Goal: Register for event/course: Sign up to attend an event or enroll in a course

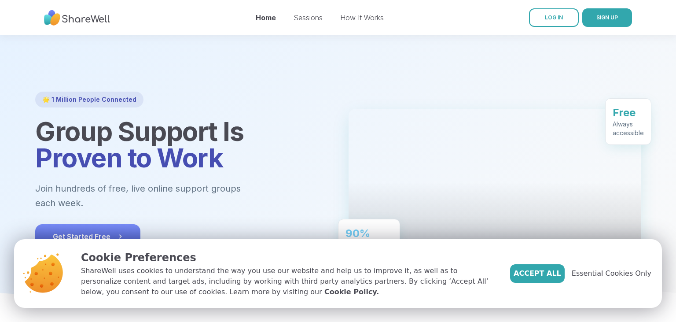
click at [106, 231] on span "Get Started Free" at bounding box center [88, 236] width 70 height 11
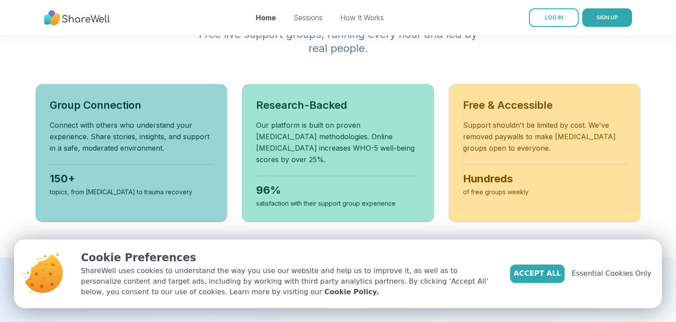
scroll to position [321, 0]
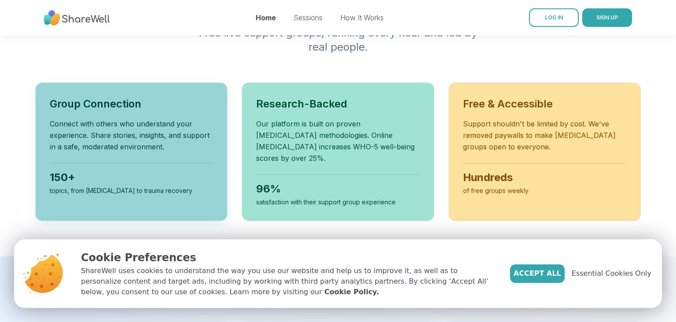
click at [164, 186] on div "topics, from [MEDICAL_DATA] to trauma recovery" at bounding box center [131, 190] width 163 height 9
click at [550, 275] on span "Accept All" at bounding box center [537, 273] width 48 height 11
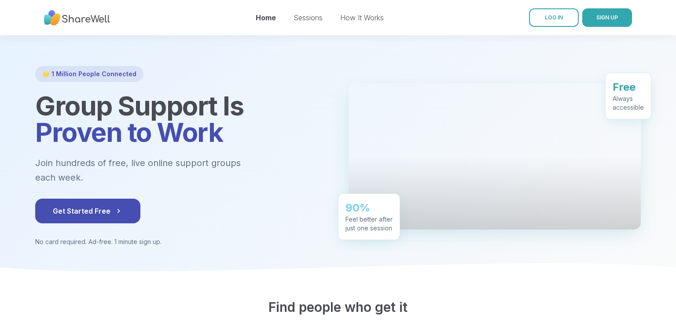
scroll to position [23, 0]
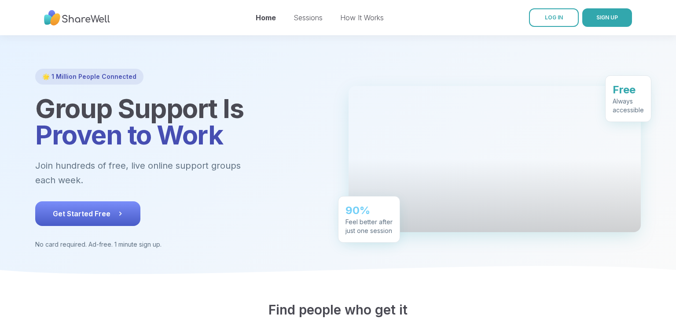
click at [64, 208] on button "Get Started Free" at bounding box center [87, 213] width 105 height 25
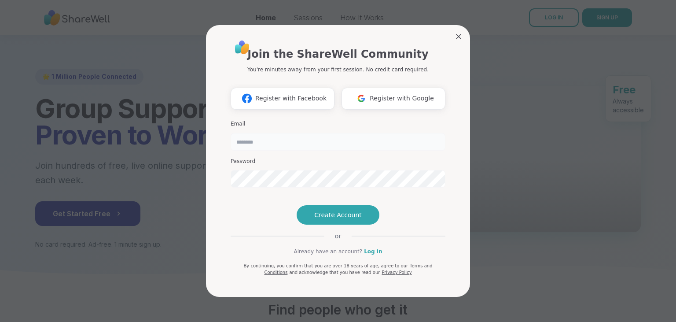
click at [307, 133] on input "email" at bounding box center [338, 142] width 215 height 18
click at [374, 88] on button "Register with Google" at bounding box center [393, 99] width 104 height 22
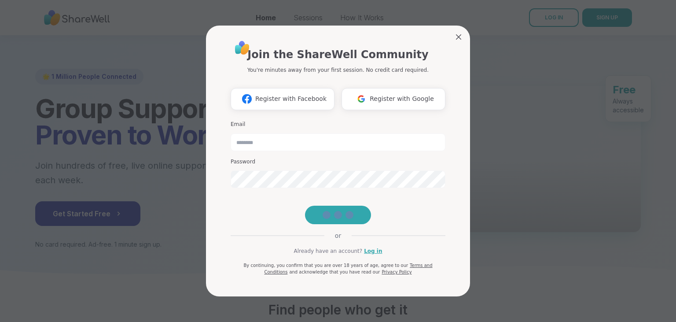
scroll to position [9, 0]
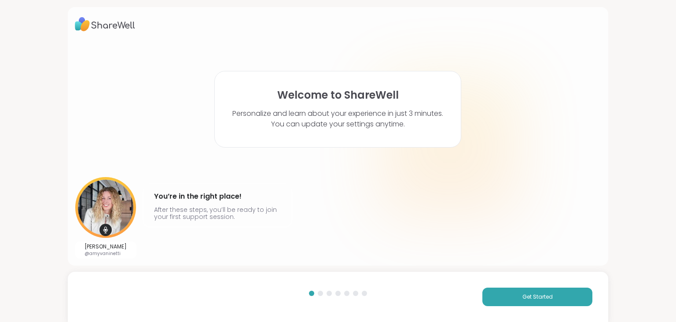
click at [321, 290] on div "Get Started" at bounding box center [338, 296] width 541 height 50
click at [502, 301] on button "Get Started" at bounding box center [537, 296] width 110 height 18
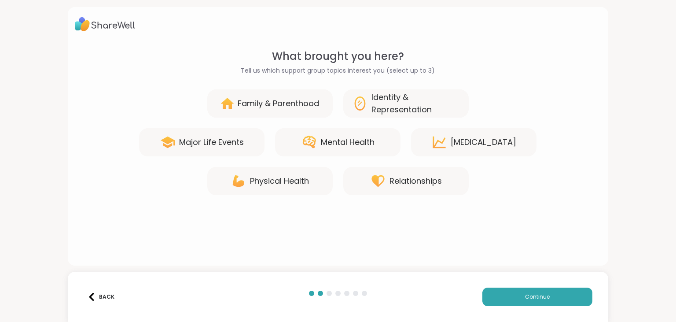
click at [315, 146] on icon at bounding box center [309, 142] width 16 height 16
click at [446, 183] on div "Relationships" at bounding box center [405, 181] width 125 height 28
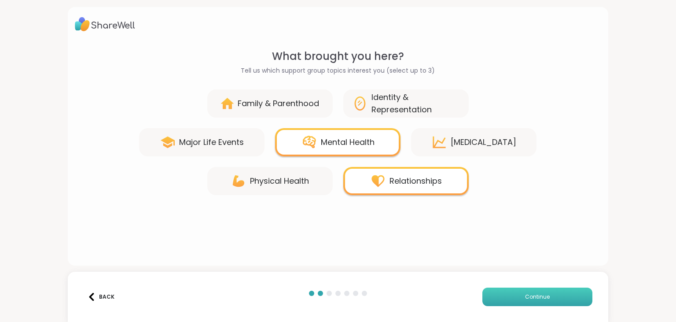
click at [518, 295] on button "Continue" at bounding box center [537, 296] width 110 height 18
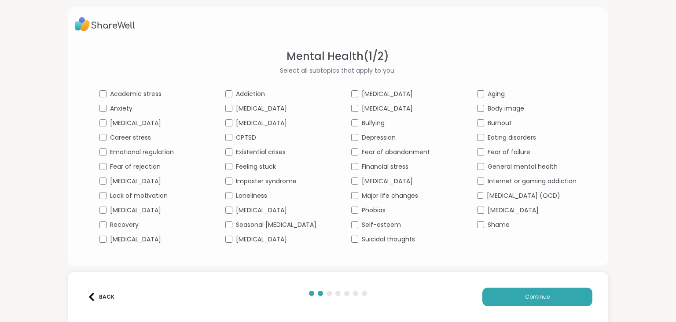
click at [110, 110] on span "Anxiety" at bounding box center [121, 108] width 22 height 9
click at [110, 125] on span "Borderline personality disorder" at bounding box center [135, 122] width 51 height 9
click at [132, 194] on span "Lack of motivation" at bounding box center [139, 195] width 58 height 9
click at [242, 92] on span "Addiction" at bounding box center [250, 93] width 29 height 9
click at [256, 166] on span "Feeling stuck" at bounding box center [256, 166] width 40 height 9
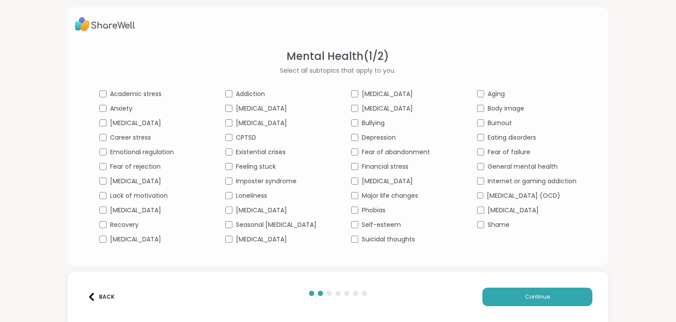
click at [251, 215] on span "Perfectionism" at bounding box center [261, 209] width 51 height 9
click at [383, 109] on span "Body dysmorphia" at bounding box center [387, 108] width 51 height 9
click at [382, 109] on span "Body dysmorphia" at bounding box center [387, 108] width 51 height 9
click at [411, 244] on span "Suicidal thoughts" at bounding box center [388, 239] width 53 height 9
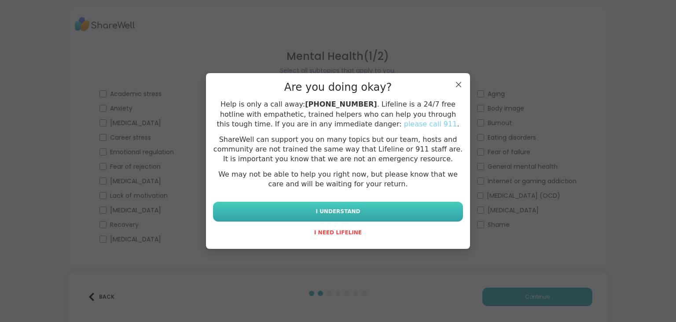
click at [396, 207] on button "I UNDERSTAND" at bounding box center [338, 212] width 250 height 20
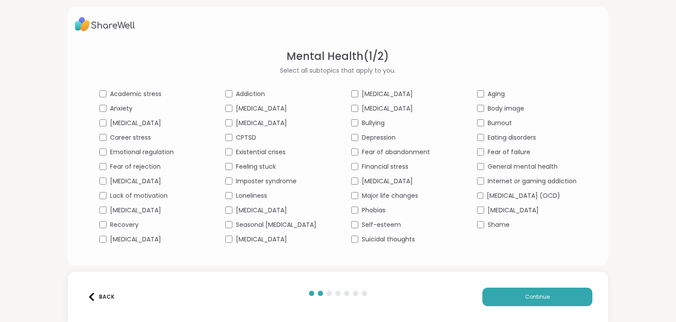
click at [510, 138] on span "Eating disorders" at bounding box center [512, 137] width 48 height 9
click at [534, 300] on span "Continue" at bounding box center [537, 297] width 25 height 8
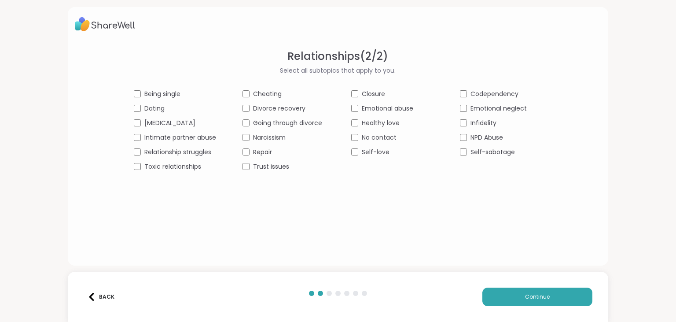
click at [188, 154] on span "Relationship struggles" at bounding box center [177, 151] width 67 height 9
click at [193, 163] on span "Toxic relationships" at bounding box center [172, 166] width 57 height 9
click at [263, 135] on span "Narcissism" at bounding box center [269, 137] width 33 height 9
click at [270, 165] on span "Trust issues" at bounding box center [271, 166] width 36 height 9
click at [385, 106] on span "Emotional abuse" at bounding box center [387, 108] width 51 height 9
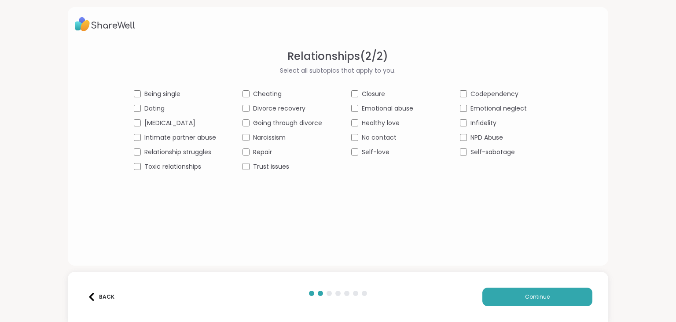
click at [492, 158] on div "Being single Cheating Closure Codependency Dating Divorce recovery Emotional ab…" at bounding box center [338, 130] width 408 height 82
click at [482, 156] on span "Self-sabotage" at bounding box center [492, 151] width 44 height 9
click at [526, 304] on button "Continue" at bounding box center [537, 296] width 110 height 18
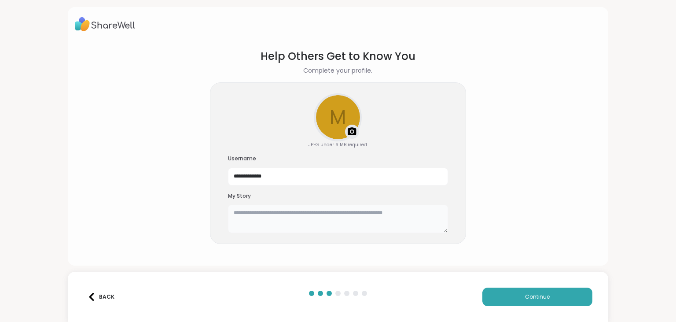
click at [318, 221] on textarea at bounding box center [338, 219] width 220 height 28
click at [541, 304] on button "Continue" at bounding box center [537, 296] width 110 height 18
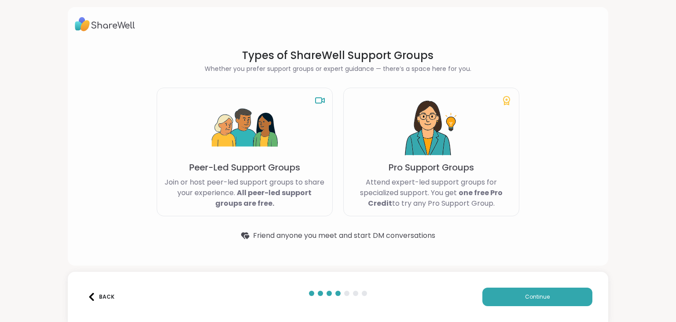
click at [413, 189] on p "Attend expert-led support groups for specialized support. You get one free Pro …" at bounding box center [431, 193] width 161 height 32
click at [536, 293] on span "Continue" at bounding box center [537, 297] width 25 height 8
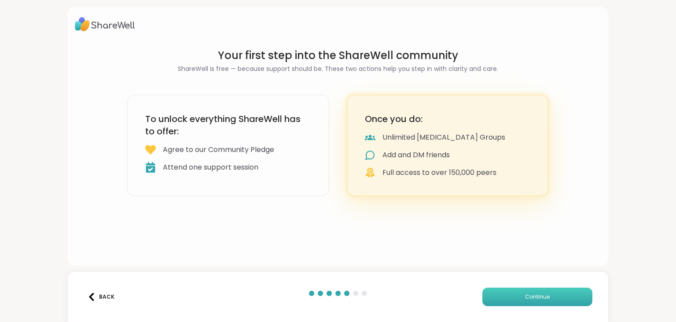
click at [536, 293] on span "Continue" at bounding box center [537, 297] width 25 height 8
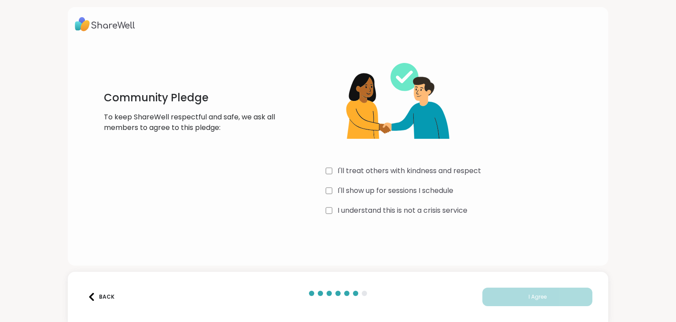
click at [435, 175] on label "I'll treat others with kindness and respect" at bounding box center [408, 170] width 143 height 11
click at [414, 188] on label "I'll show up for sessions I schedule" at bounding box center [395, 190] width 116 height 11
click at [404, 206] on label "I understand this is not a crisis service" at bounding box center [402, 210] width 130 height 11
click at [513, 304] on button "I Agree" at bounding box center [537, 296] width 110 height 18
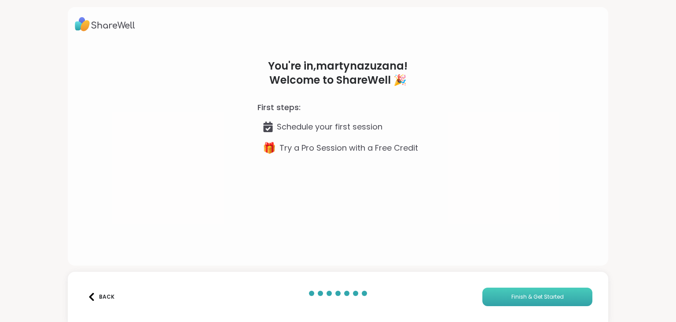
click at [526, 290] on button "Finish & Get Started" at bounding box center [537, 296] width 110 height 18
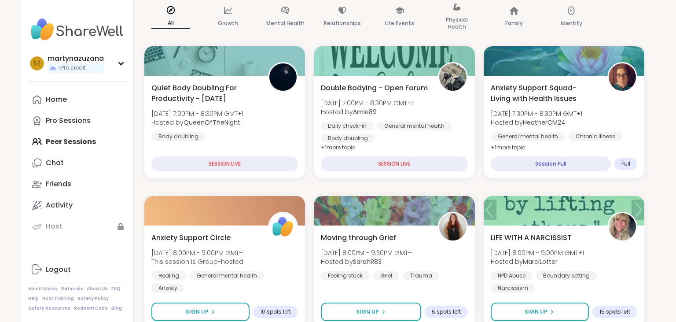
scroll to position [120, 0]
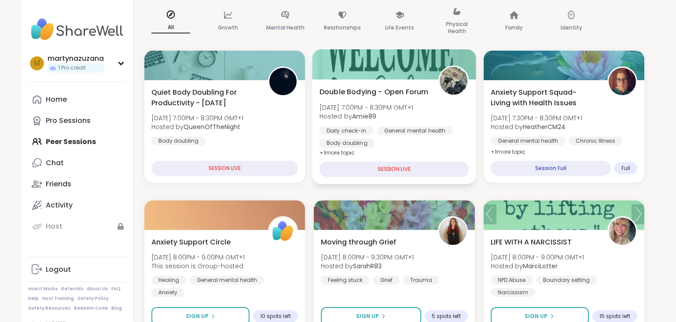
click at [374, 169] on div "SESSION LIVE" at bounding box center [394, 168] width 150 height 15
click at [402, 164] on div "SESSION LIVE" at bounding box center [394, 168] width 150 height 15
click at [381, 76] on div at bounding box center [394, 64] width 164 height 30
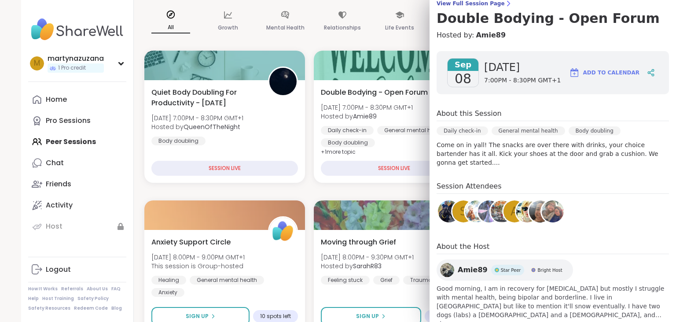
scroll to position [95, 0]
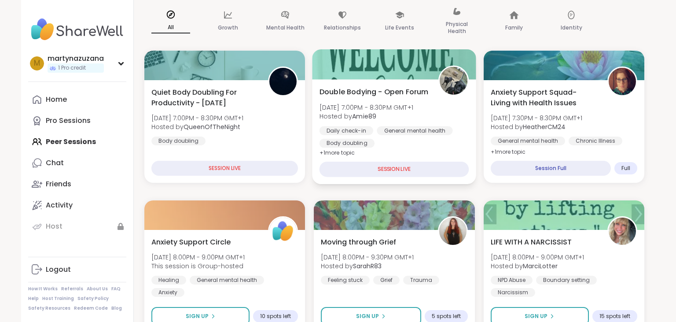
click at [396, 180] on div "Double Bodying - Open Forum Mon, Sep 08 | 7:00PM - 8:30PM GMT+1 Hosted by Amie8…" at bounding box center [394, 131] width 164 height 105
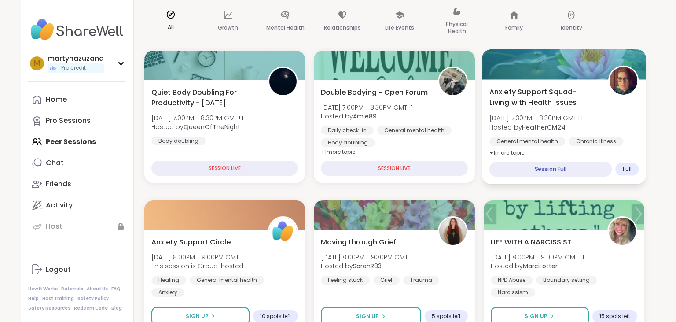
click at [583, 169] on div "Session Full" at bounding box center [550, 168] width 123 height 15
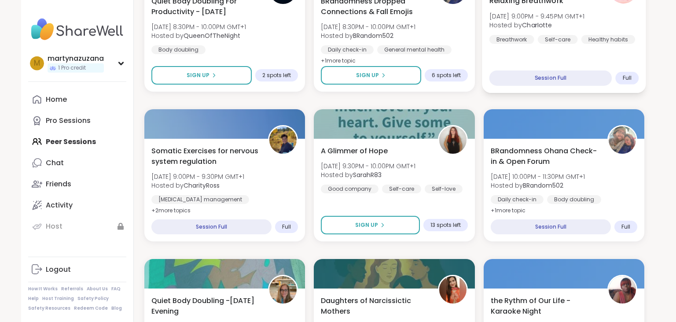
scroll to position [514, 0]
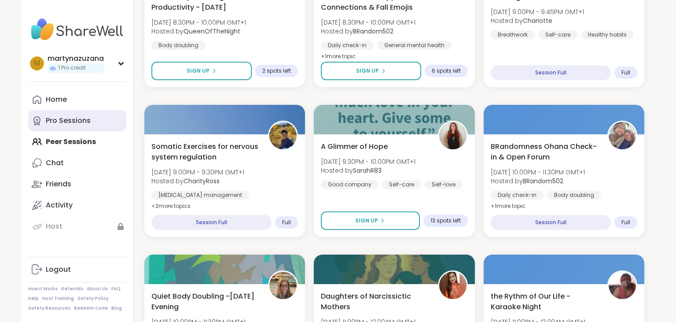
click at [70, 121] on div "Pro Sessions" at bounding box center [68, 121] width 45 height 10
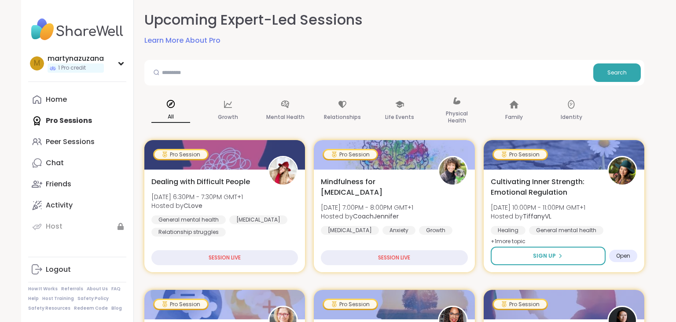
scroll to position [70, 0]
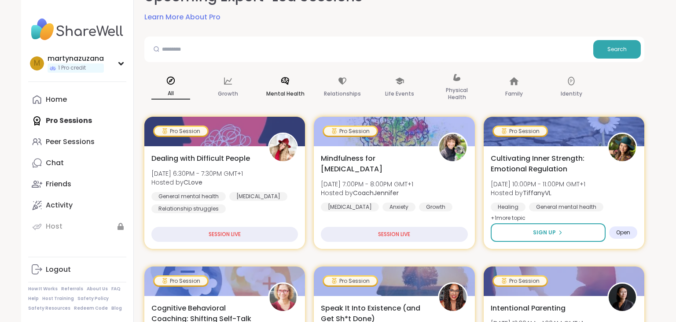
click at [276, 85] on div "Mental Health" at bounding box center [285, 88] width 53 height 44
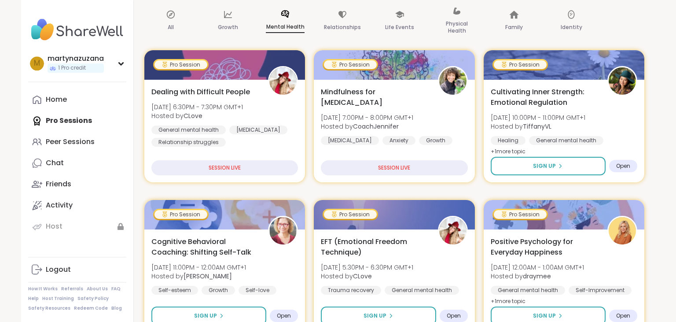
scroll to position [139, 0]
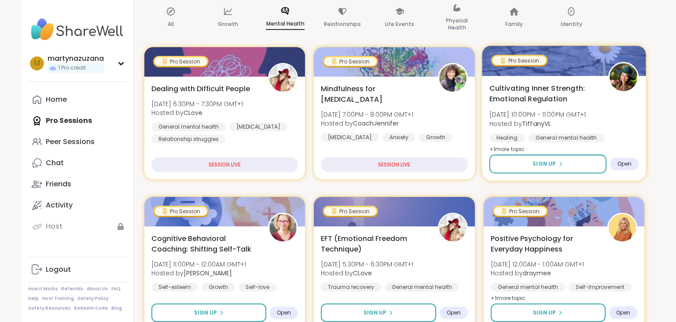
click at [627, 163] on span "Open" at bounding box center [624, 163] width 15 height 7
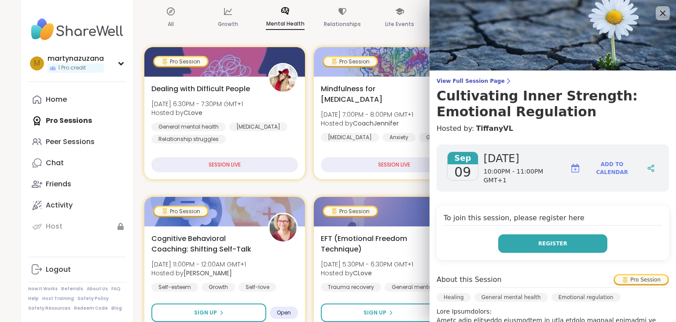
click at [553, 239] on span "Register" at bounding box center [552, 243] width 29 height 8
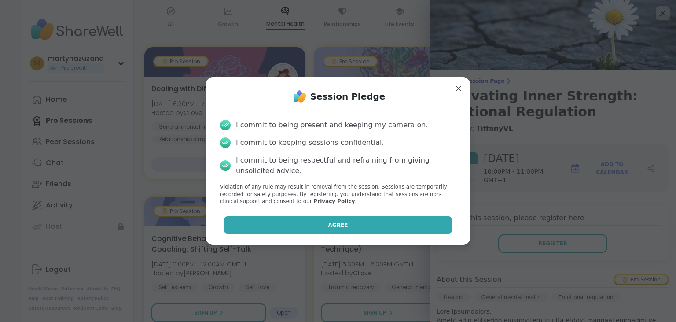
click at [381, 224] on button "Agree" at bounding box center [338, 225] width 229 height 18
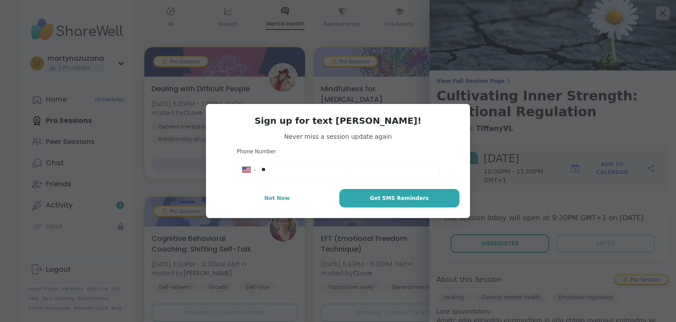
click at [367, 165] on div "**********" at bounding box center [338, 169] width 198 height 13
click at [242, 166] on select "**********" at bounding box center [251, 171] width 19 height 10
select select "**"
click option "**********" at bounding box center [0, 0] width 0 height 0
type input "**********"
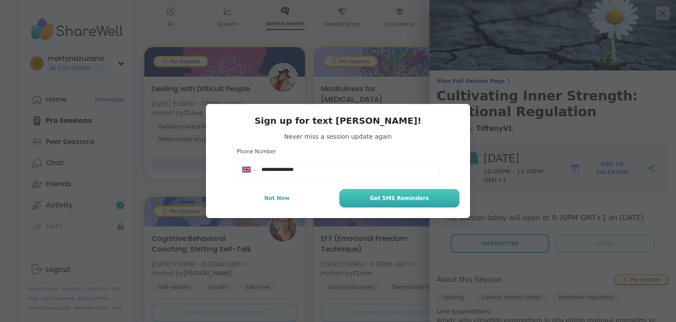
click at [400, 198] on span "Get SMS Reminders" at bounding box center [399, 198] width 59 height 8
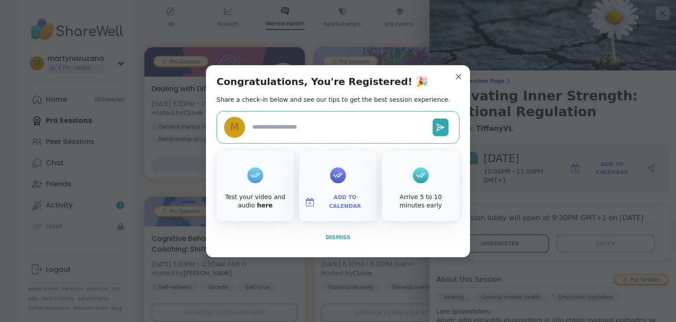
click at [342, 239] on span "Dismiss" at bounding box center [338, 237] width 25 height 6
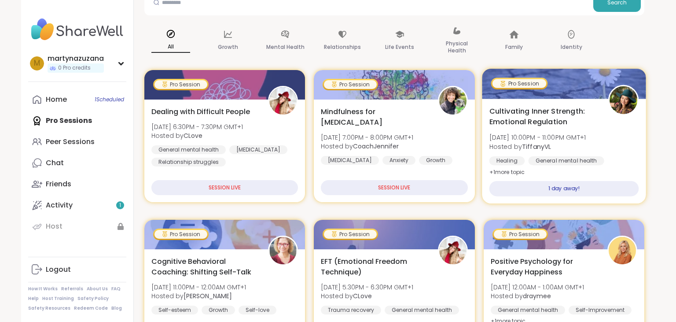
click at [598, 182] on div "1 day away!" at bounding box center [564, 188] width 150 height 15
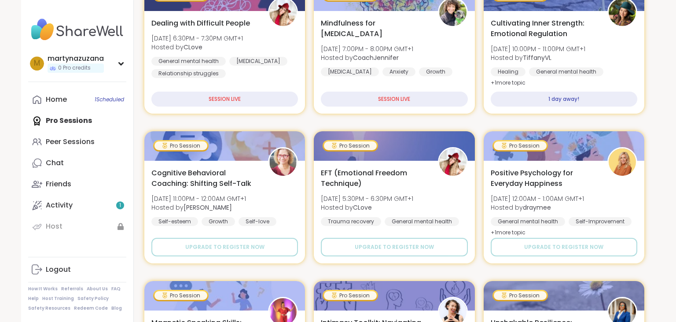
scroll to position [209, 0]
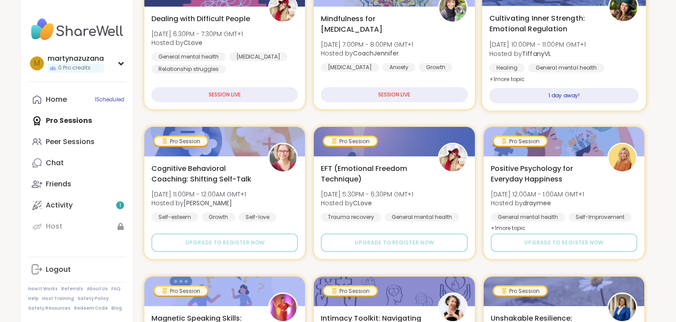
click at [527, 95] on div "1 day away!" at bounding box center [564, 95] width 150 height 15
click at [510, 82] on span "+ 1 more topic" at bounding box center [507, 78] width 36 height 7
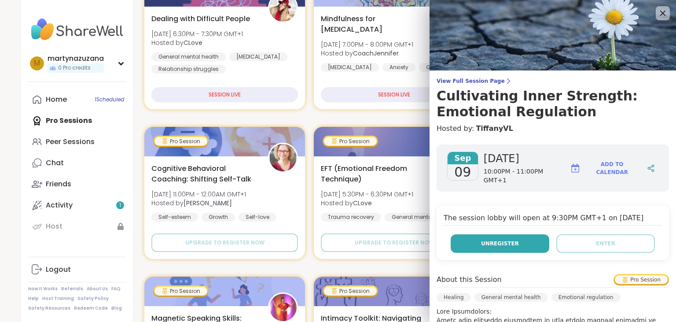
click at [501, 245] on button "Unregister" at bounding box center [500, 243] width 99 height 18
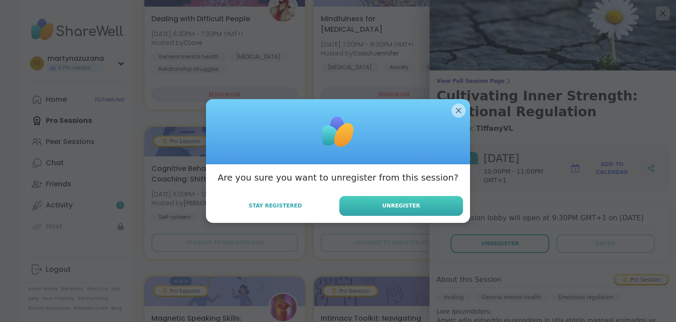
click at [426, 208] on button "Unregister" at bounding box center [401, 206] width 124 height 20
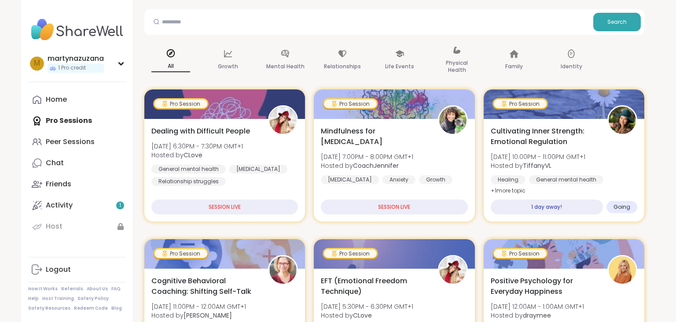
scroll to position [0, 0]
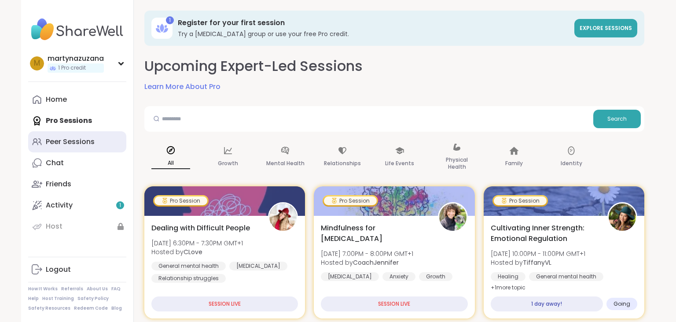
click at [86, 139] on div "Peer Sessions" at bounding box center [70, 142] width 49 height 10
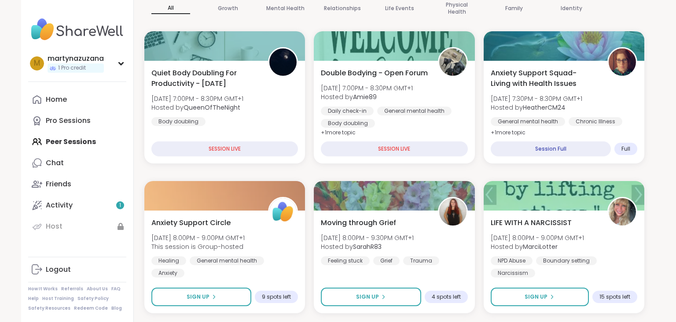
scroll to position [162, 0]
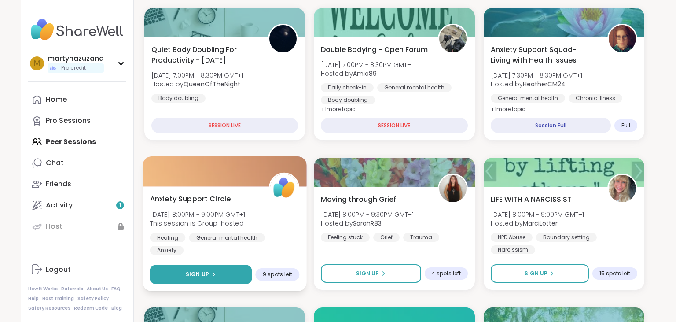
click at [246, 274] on button "Sign Up" at bounding box center [201, 274] width 102 height 19
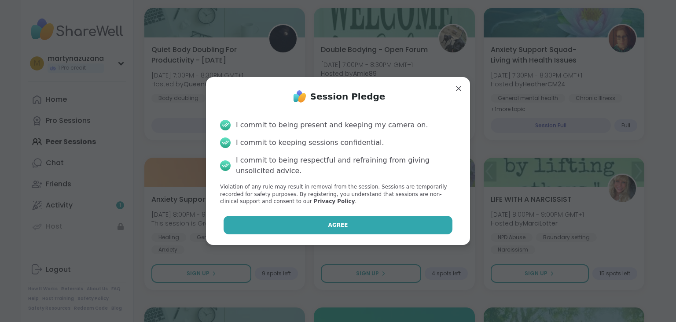
click at [334, 219] on button "Agree" at bounding box center [338, 225] width 229 height 18
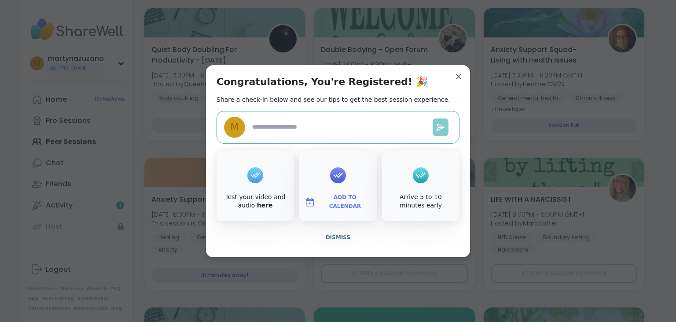
click at [438, 122] on button at bounding box center [441, 127] width 16 height 18
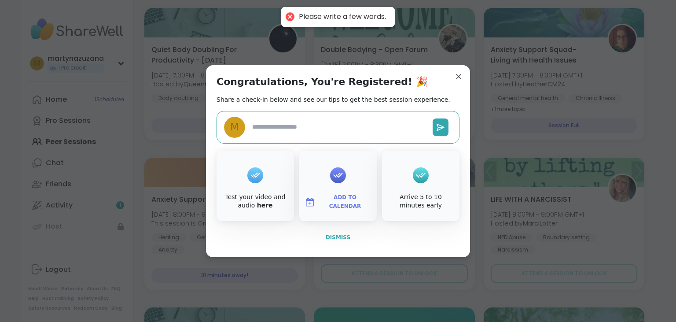
click at [341, 239] on span "Dismiss" at bounding box center [338, 237] width 25 height 6
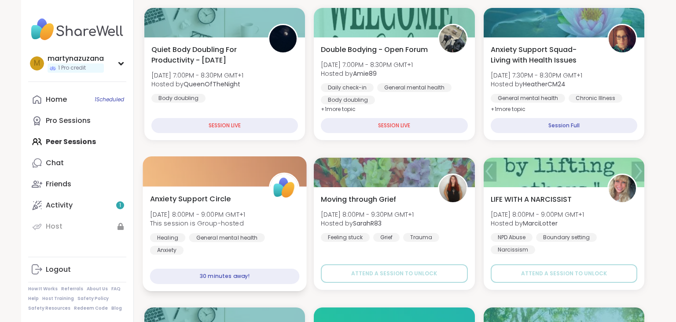
click at [289, 273] on div "30 minutes away!" at bounding box center [225, 275] width 150 height 15
click at [237, 273] on div "30 minutes away!" at bounding box center [225, 275] width 150 height 15
click at [231, 228] on div "Anxiety Support Circle Mon, Sep 08 | 8:00PM - 9:00PM GMT+1 This session is Grou…" at bounding box center [225, 223] width 150 height 61
click at [220, 242] on div "Healing General mental health Anxiety" at bounding box center [225, 244] width 150 height 22
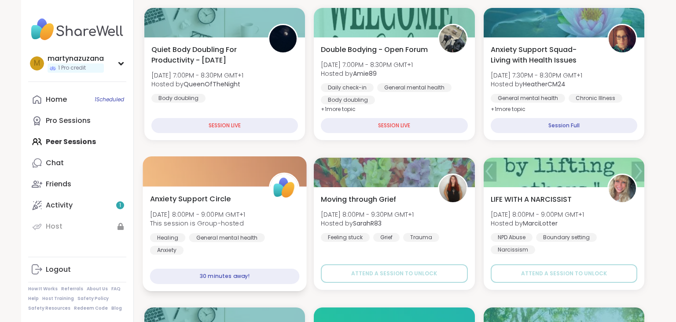
click at [220, 242] on div "Healing General mental health Anxiety" at bounding box center [225, 244] width 150 height 22
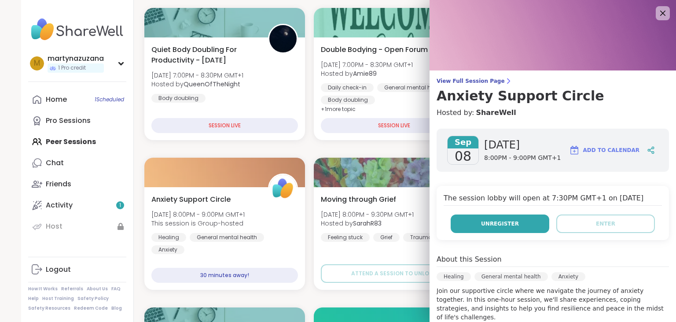
click at [489, 215] on button "Unregister" at bounding box center [500, 223] width 99 height 18
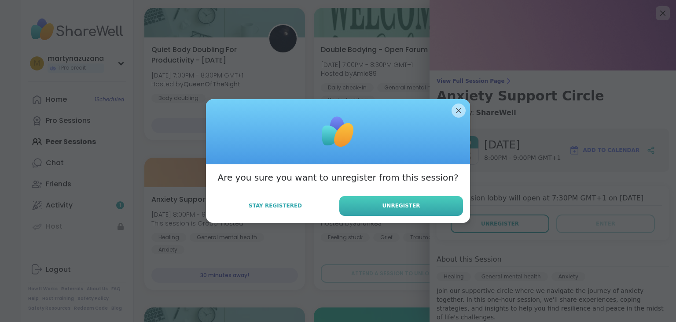
click at [427, 202] on button "Unregister" at bounding box center [401, 206] width 124 height 20
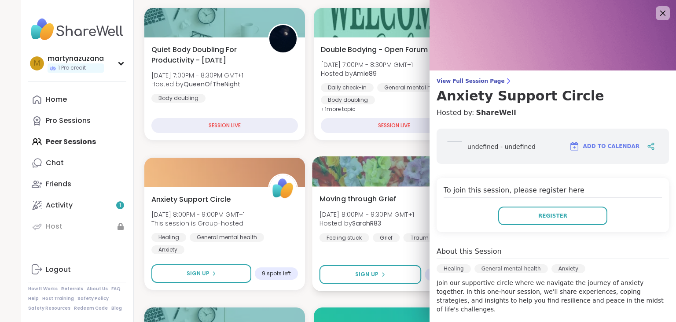
click at [396, 247] on div "Moving through Grief Mon, Sep 08 | 8:00PM - 9:30PM GMT+1 Hosted by SarahR83 Fee…" at bounding box center [394, 238] width 164 height 105
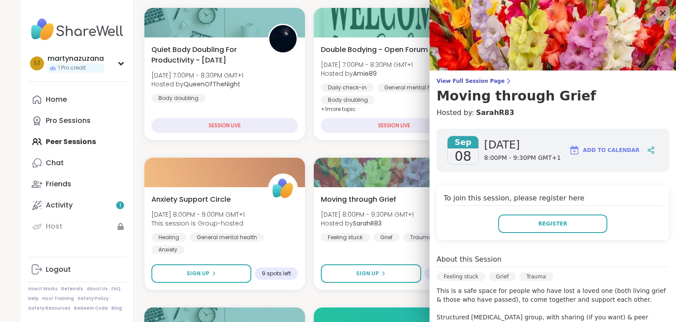
click at [656, 8] on img at bounding box center [552, 35] width 246 height 70
click at [659, 15] on icon at bounding box center [662, 12] width 11 height 11
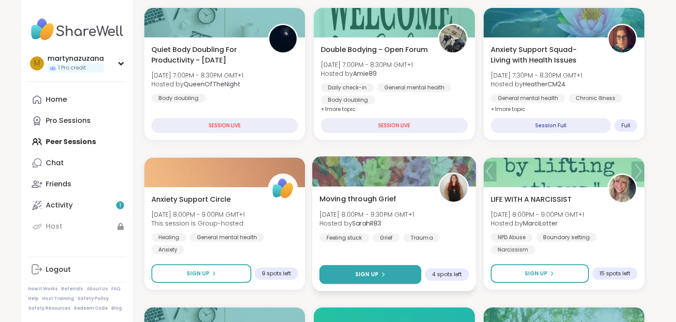
click at [386, 272] on button "Sign Up" at bounding box center [370, 274] width 102 height 19
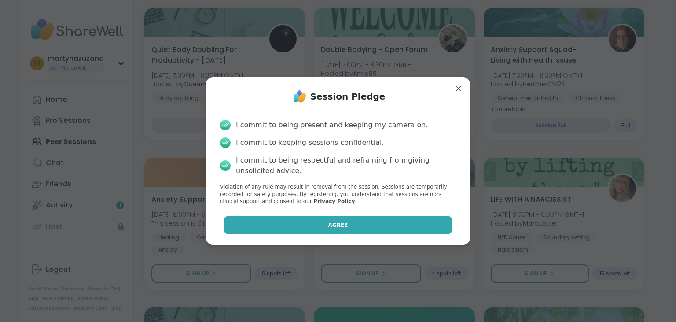
click at [380, 223] on button "Agree" at bounding box center [338, 225] width 229 height 18
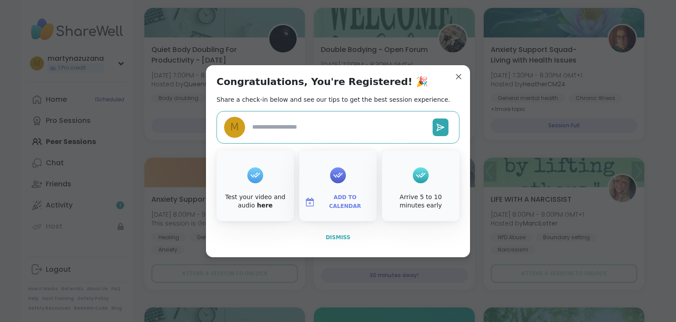
click at [328, 233] on button "Dismiss" at bounding box center [337, 237] width 243 height 18
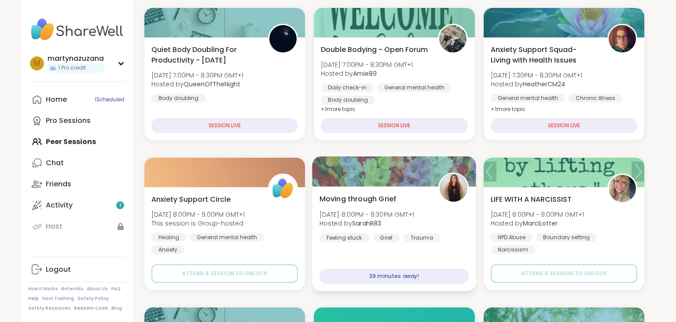
click at [415, 271] on div "29 minutes away!" at bounding box center [394, 275] width 150 height 15
click at [408, 209] on span "Mon, Sep 08 | 8:00PM - 9:30PM GMT+1" at bounding box center [366, 213] width 95 height 9
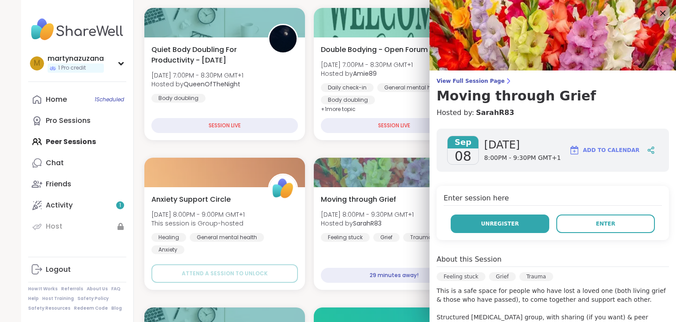
click at [532, 222] on button "Unregister" at bounding box center [500, 223] width 99 height 18
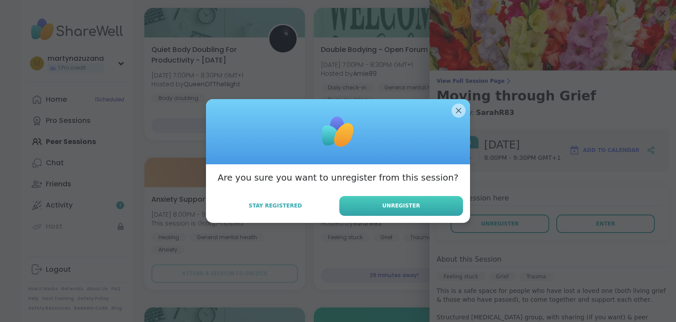
click at [415, 203] on span "Unregister" at bounding box center [401, 206] width 38 height 8
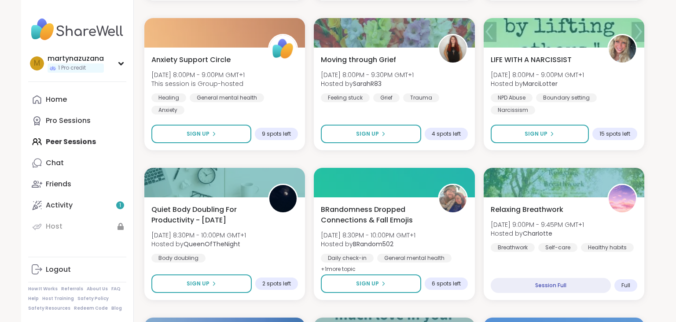
scroll to position [325, 0]
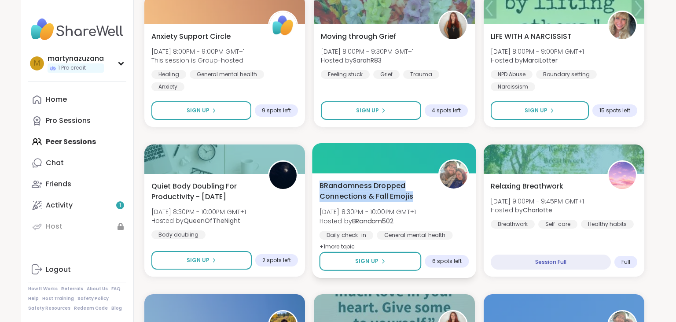
drag, startPoint x: 417, startPoint y: 196, endPoint x: 312, endPoint y: 179, distance: 106.1
click at [319, 180] on span "BRandomness Dropped Connections & Fall Emojis" at bounding box center [373, 191] width 109 height 22
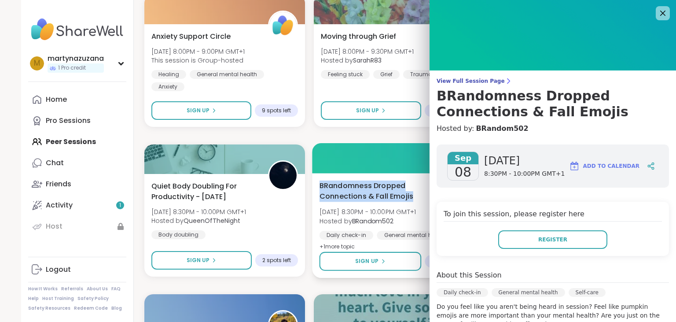
copy span "BRandomness Dropped Connections & Fall Emojis"
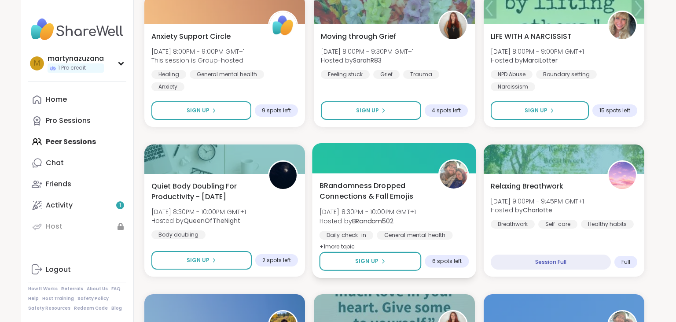
click at [413, 246] on div "BRandomness Dropped Connections & Fall Emojis Mon, Sep 08 | 8:30PM - 10:00PM GM…" at bounding box center [394, 225] width 164 height 105
click at [392, 265] on button "Sign Up" at bounding box center [370, 261] width 102 height 19
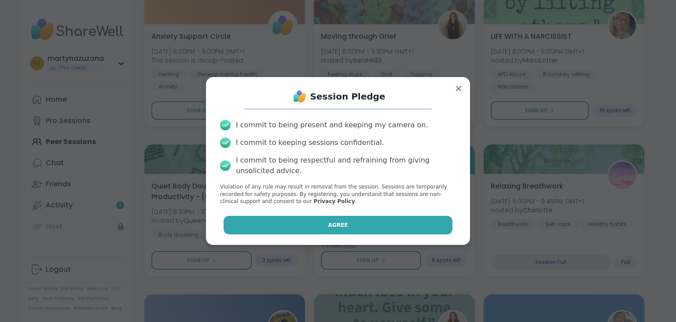
click at [385, 219] on button "Agree" at bounding box center [338, 225] width 229 height 18
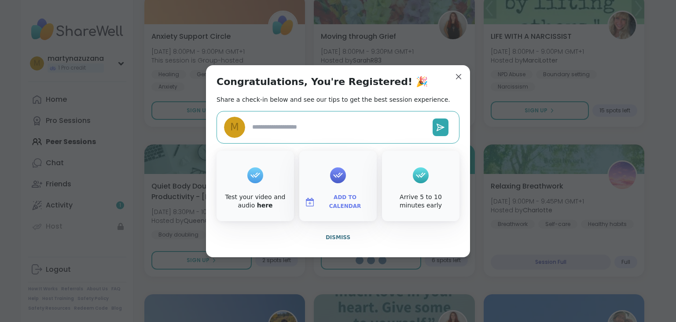
type textarea "*"
click at [326, 236] on button "Dismiss" at bounding box center [337, 237] width 243 height 18
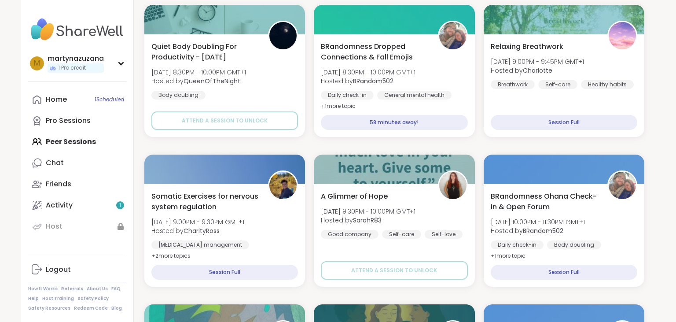
scroll to position [488, 0]
